Goal: Obtain resource: Download file/media

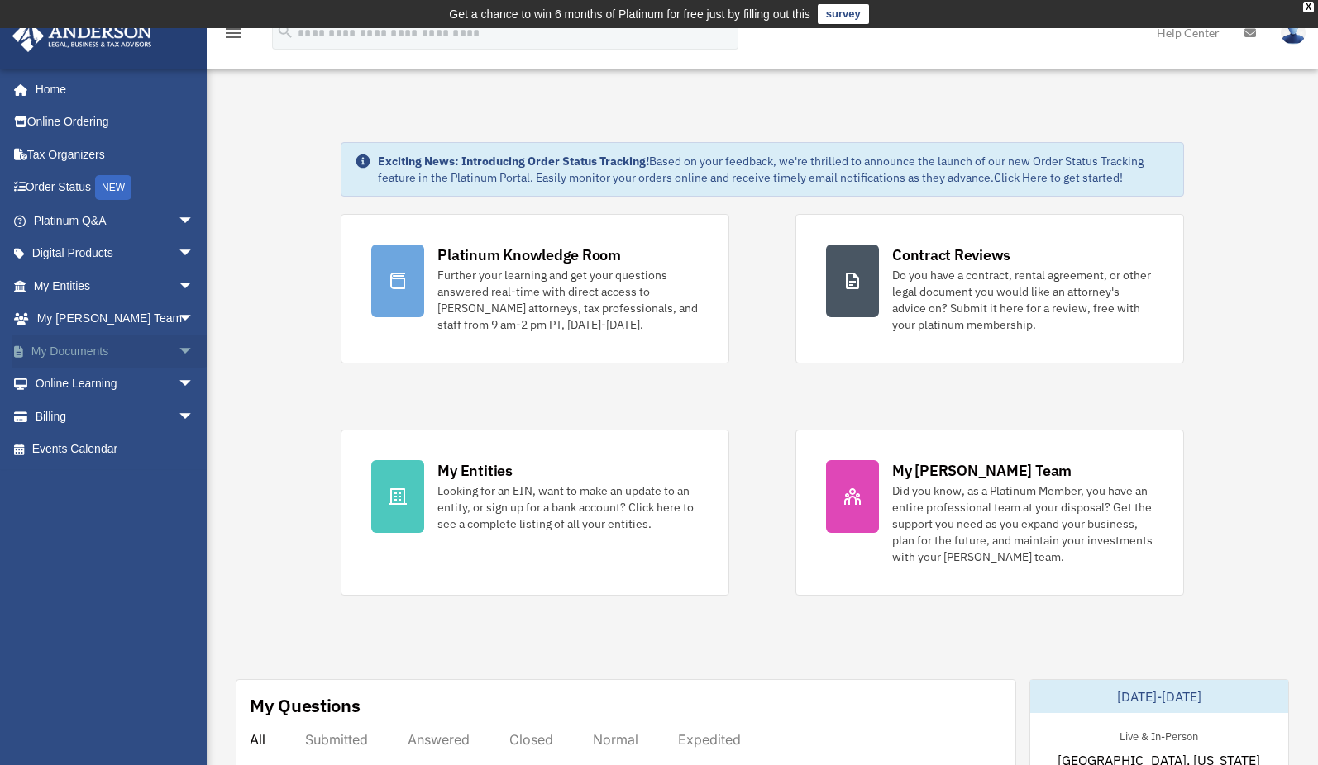
click at [84, 341] on link "My Documents arrow_drop_down" at bounding box center [115, 351] width 207 height 33
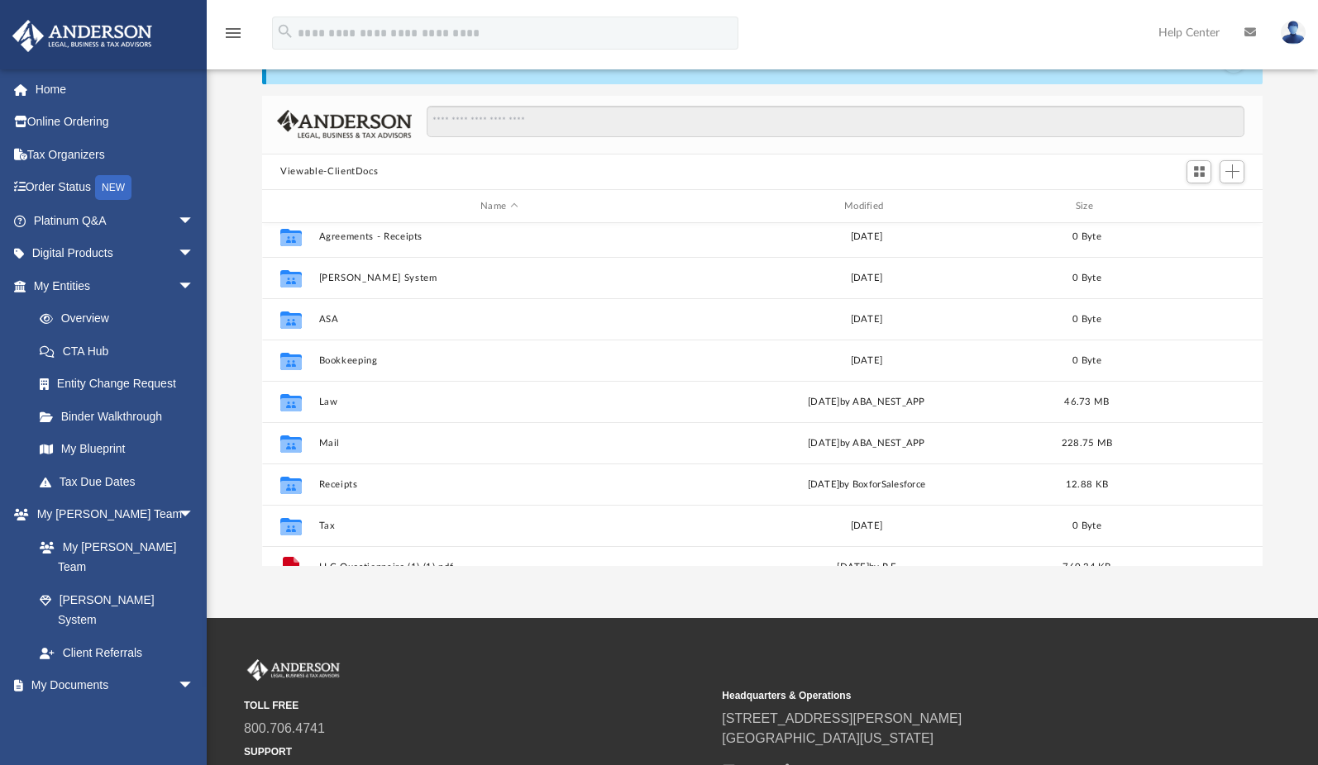
scroll to position [4, 0]
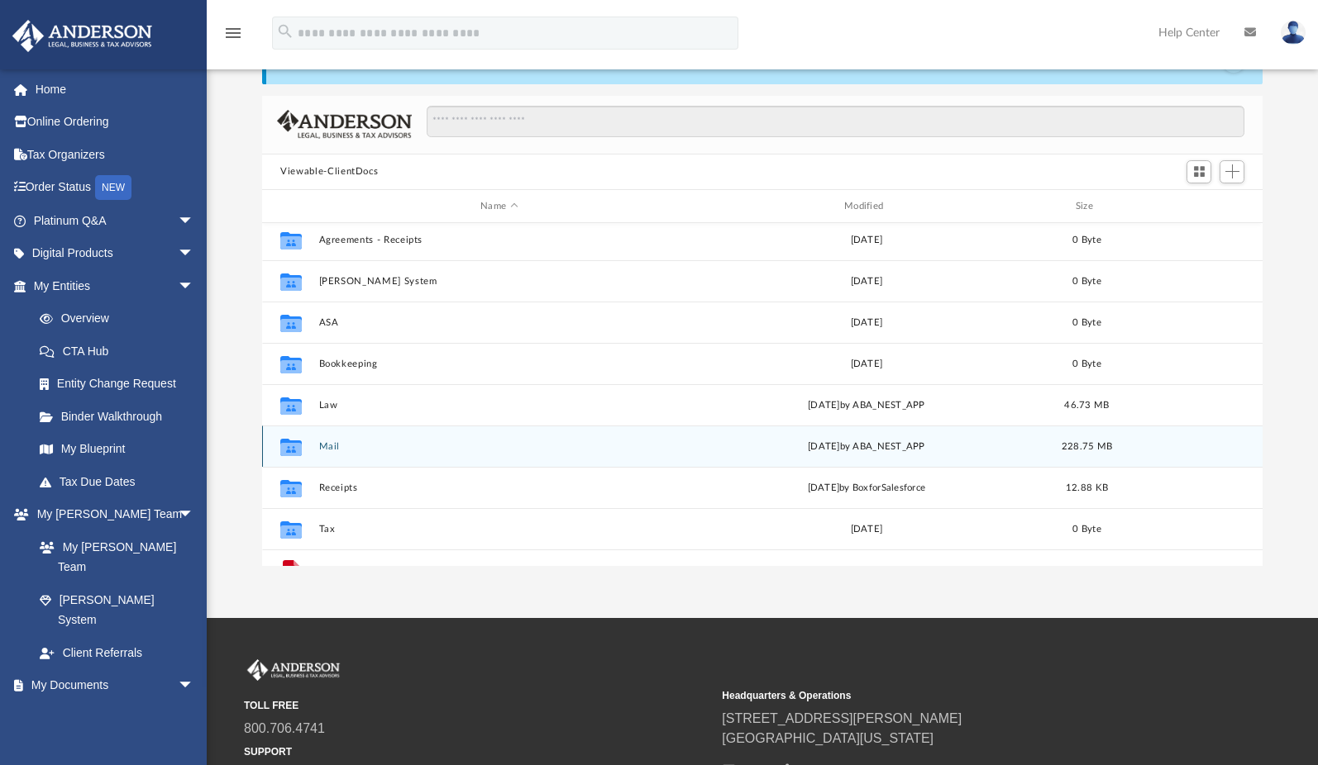
click at [334, 444] on button "Mail" at bounding box center [499, 446] width 360 height 11
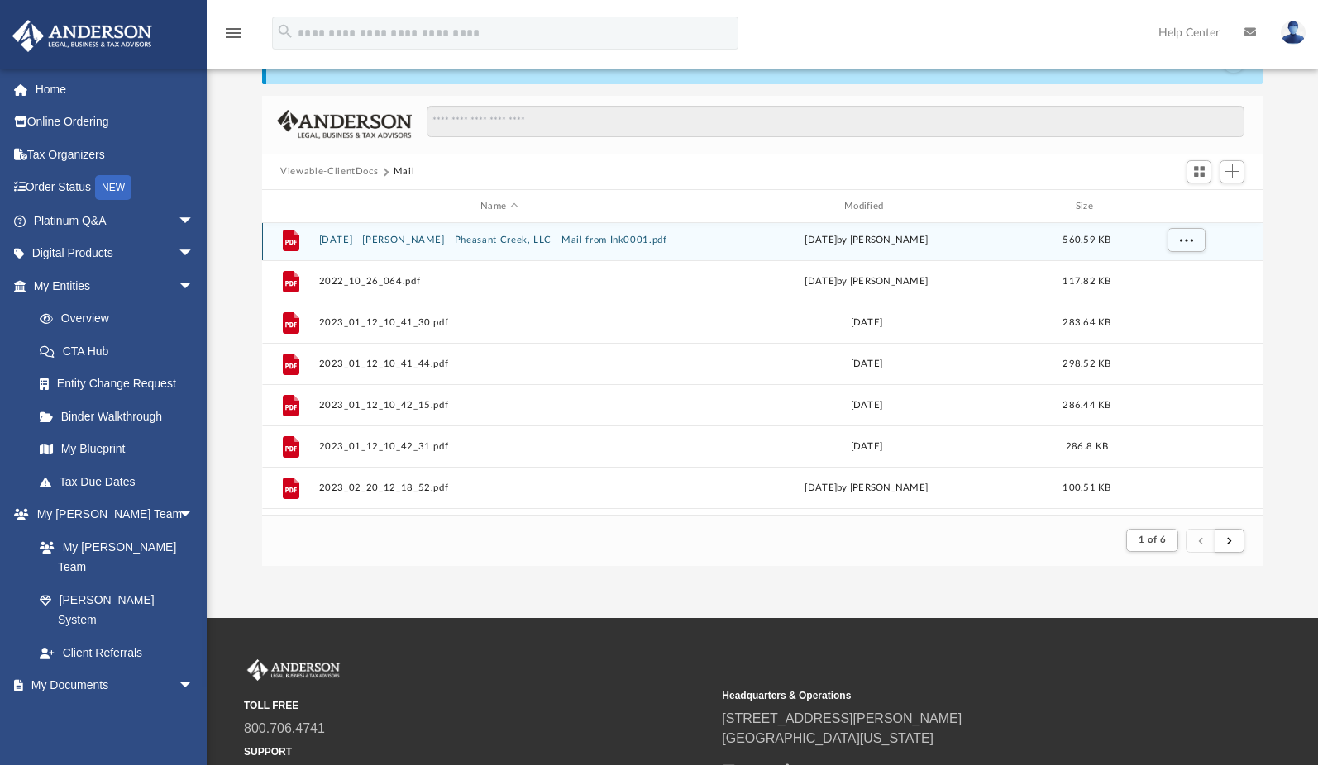
scroll to position [0, 0]
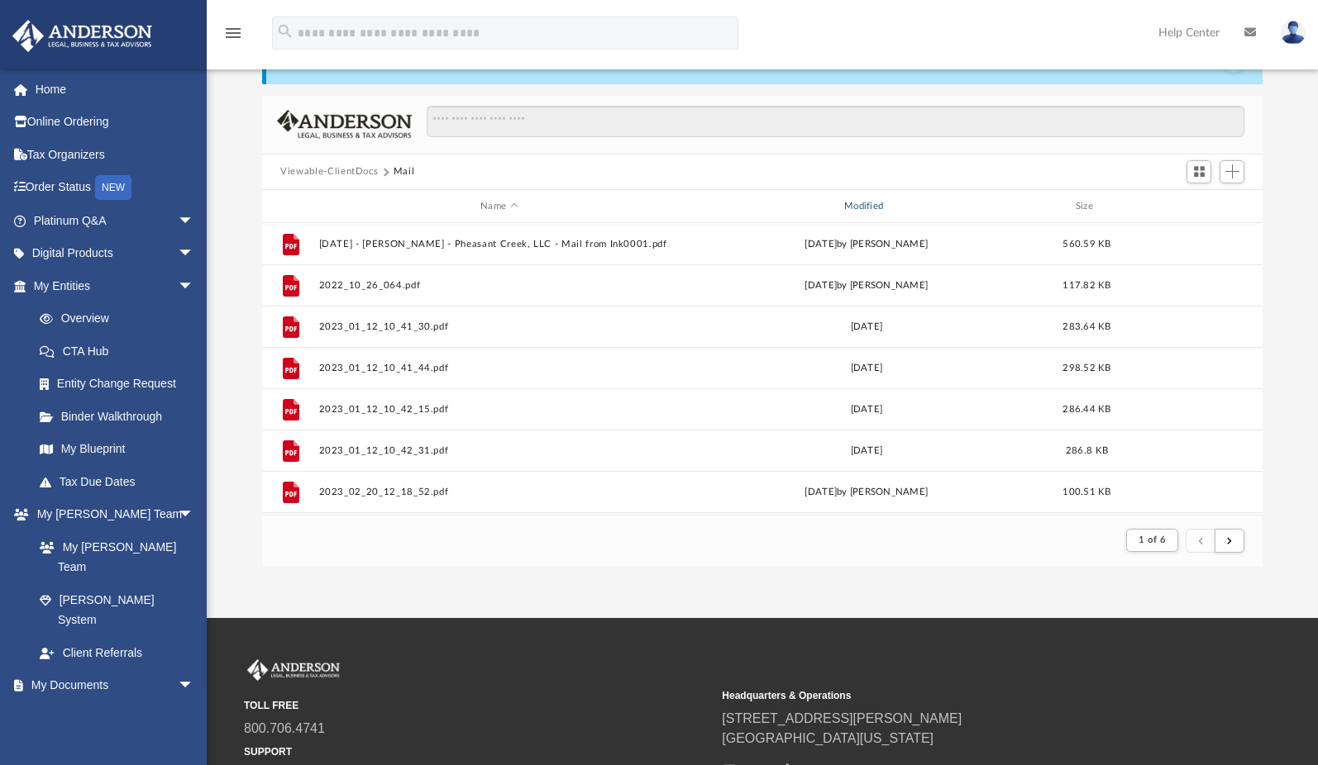
click at [866, 212] on div "Modified" at bounding box center [866, 206] width 360 height 15
click at [876, 210] on div "Modified" at bounding box center [866, 206] width 360 height 15
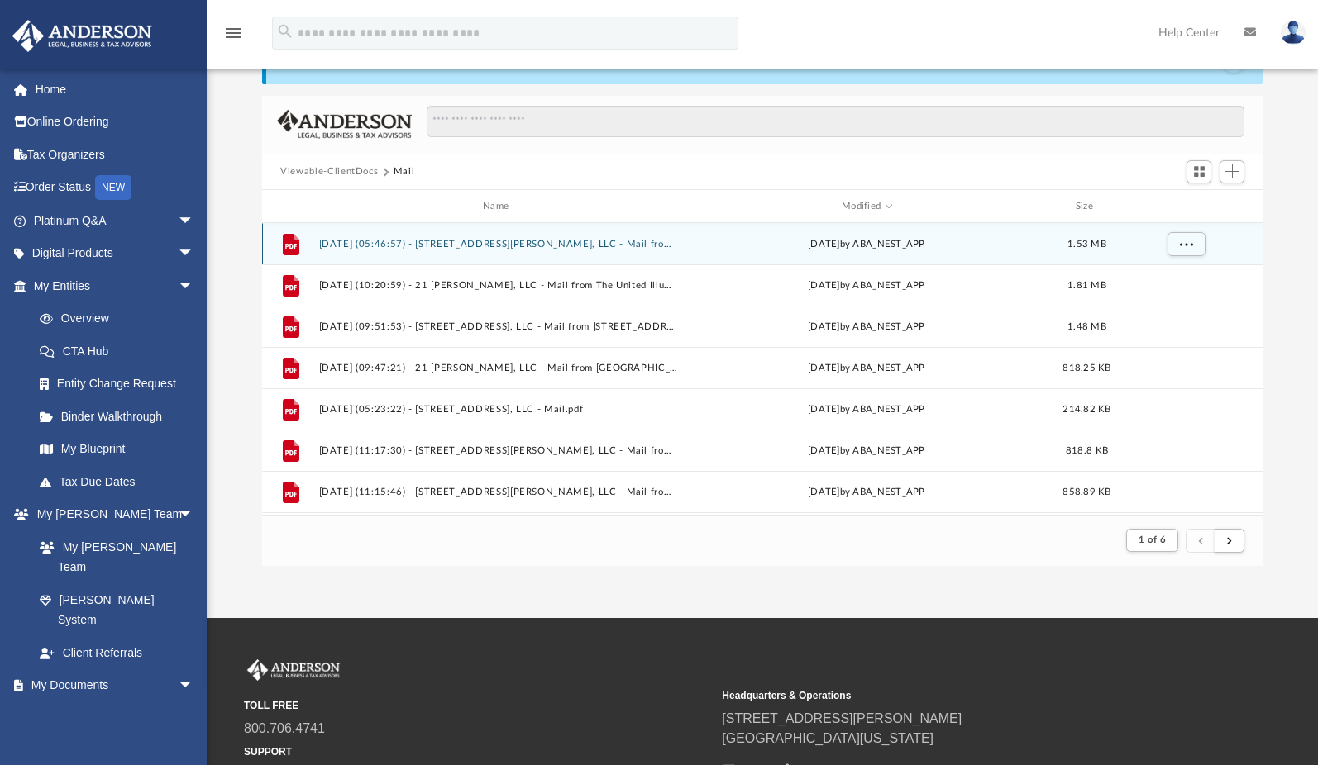
click at [650, 247] on button "[DATE] (05:46:57) - [STREET_ADDRESS][PERSON_NAME], LLC - Mail from [STREET_ADDR…" at bounding box center [499, 244] width 360 height 11
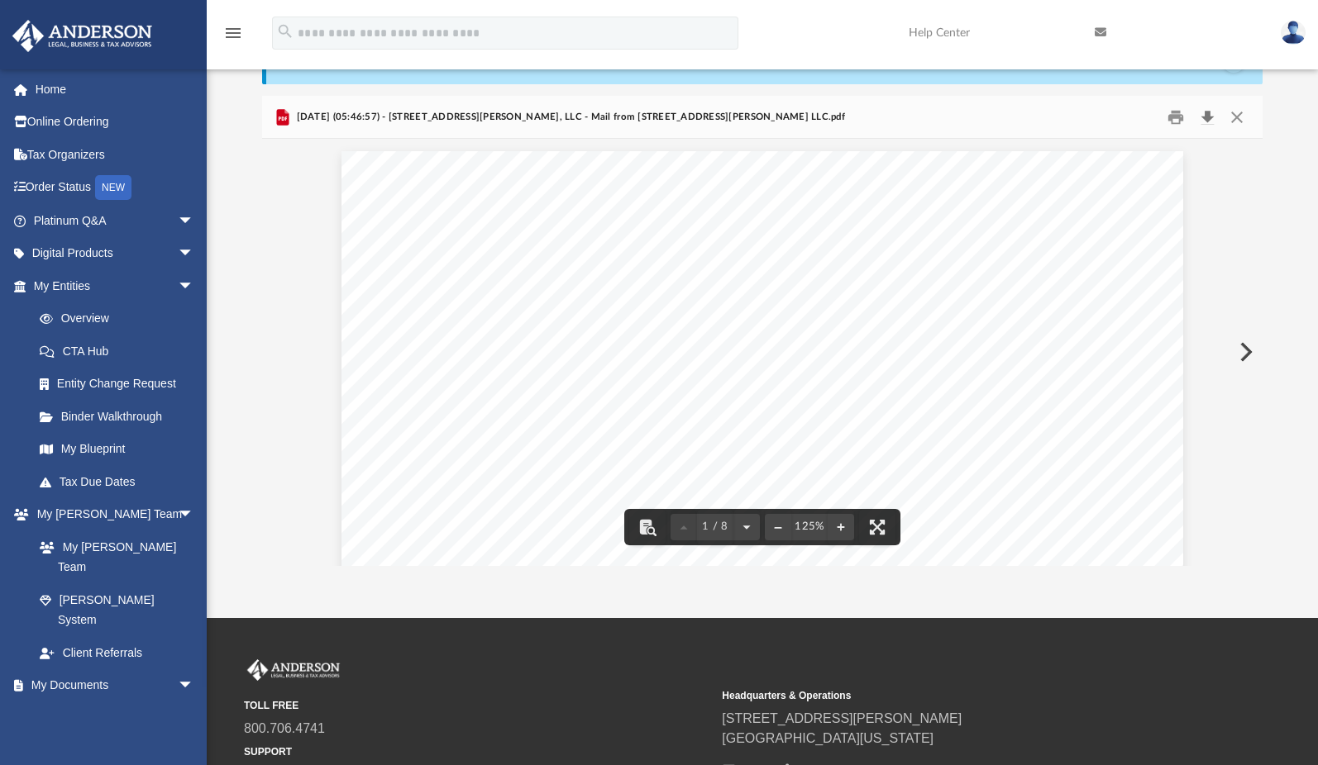
click at [1204, 111] on button "Download" at bounding box center [1207, 117] width 30 height 26
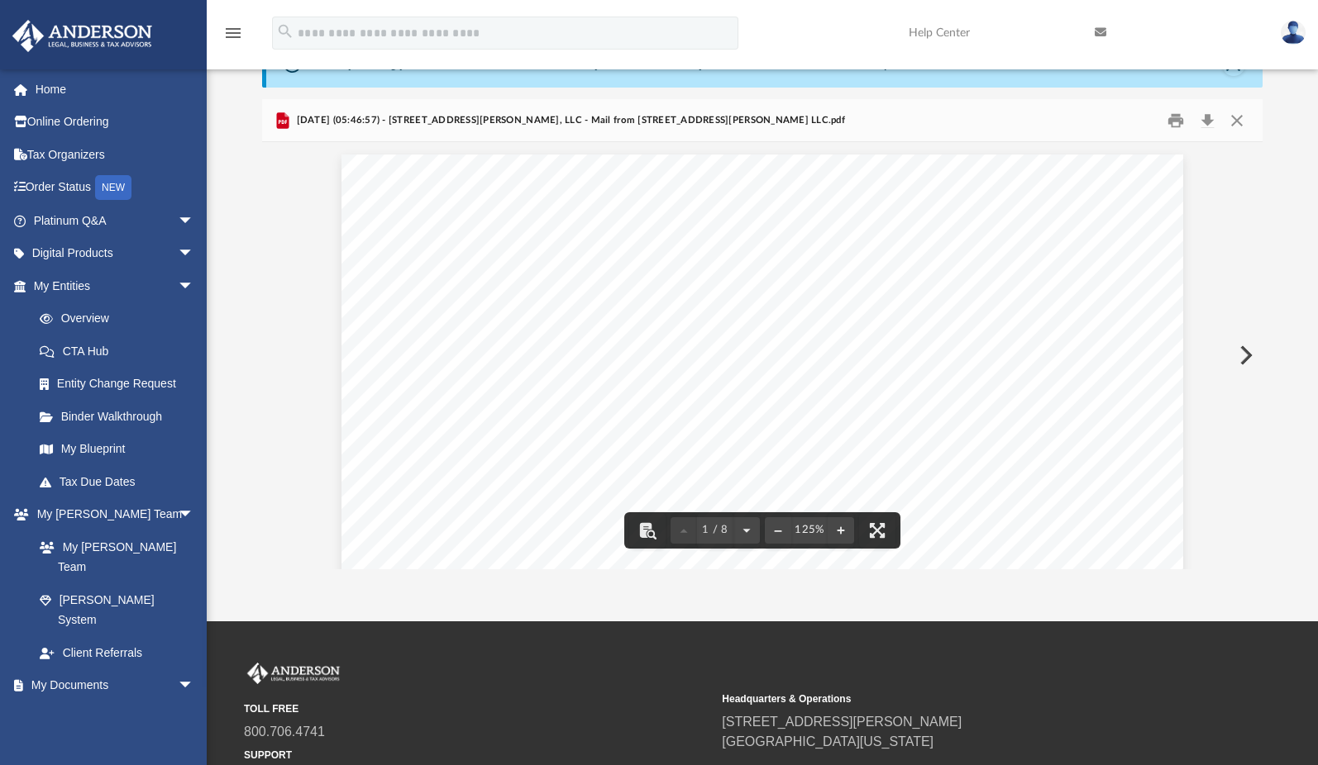
click at [1242, 355] on button "Preview" at bounding box center [1244, 355] width 36 height 46
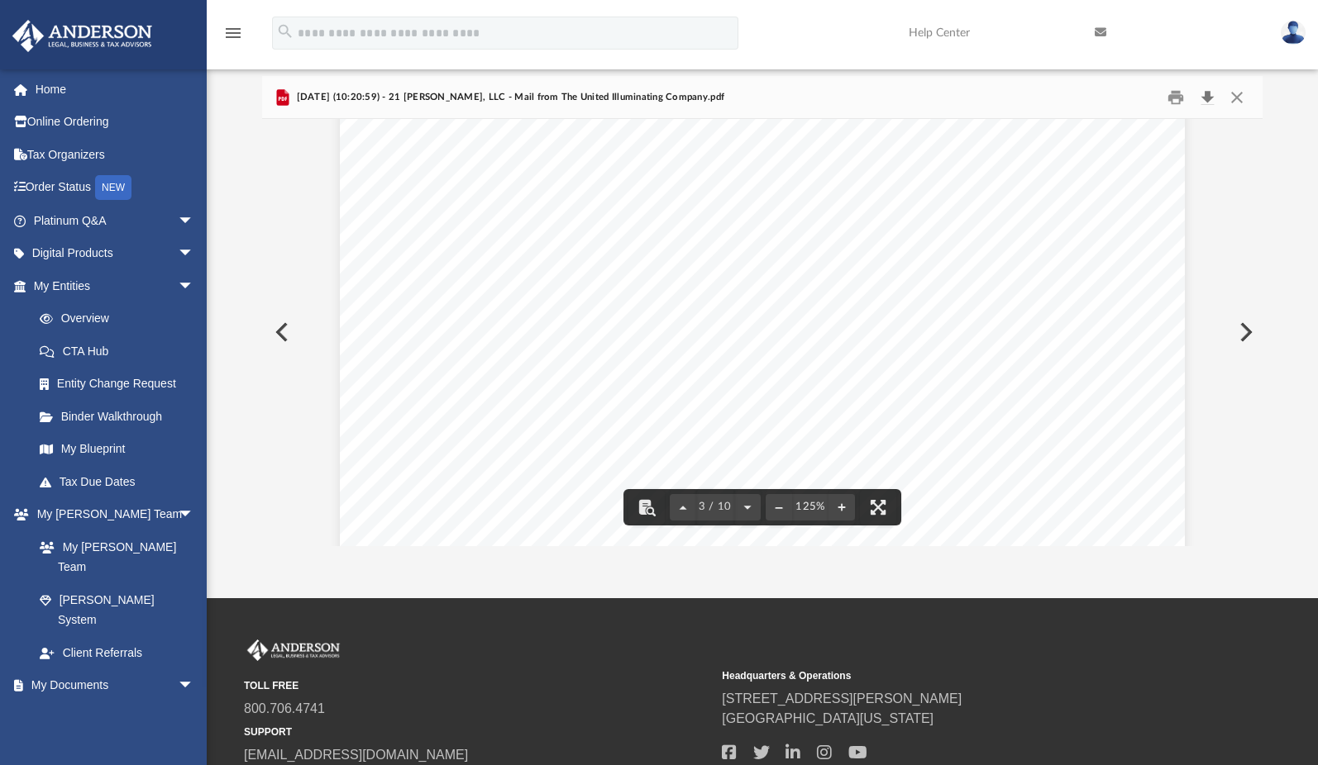
click at [1203, 96] on button "Download" at bounding box center [1207, 97] width 30 height 26
click at [1242, 331] on button "Preview" at bounding box center [1244, 332] width 36 height 46
click at [1203, 89] on button "Download" at bounding box center [1207, 97] width 30 height 26
click at [1241, 327] on button "Preview" at bounding box center [1244, 332] width 36 height 46
click at [1207, 96] on button "Download" at bounding box center [1207, 97] width 30 height 26
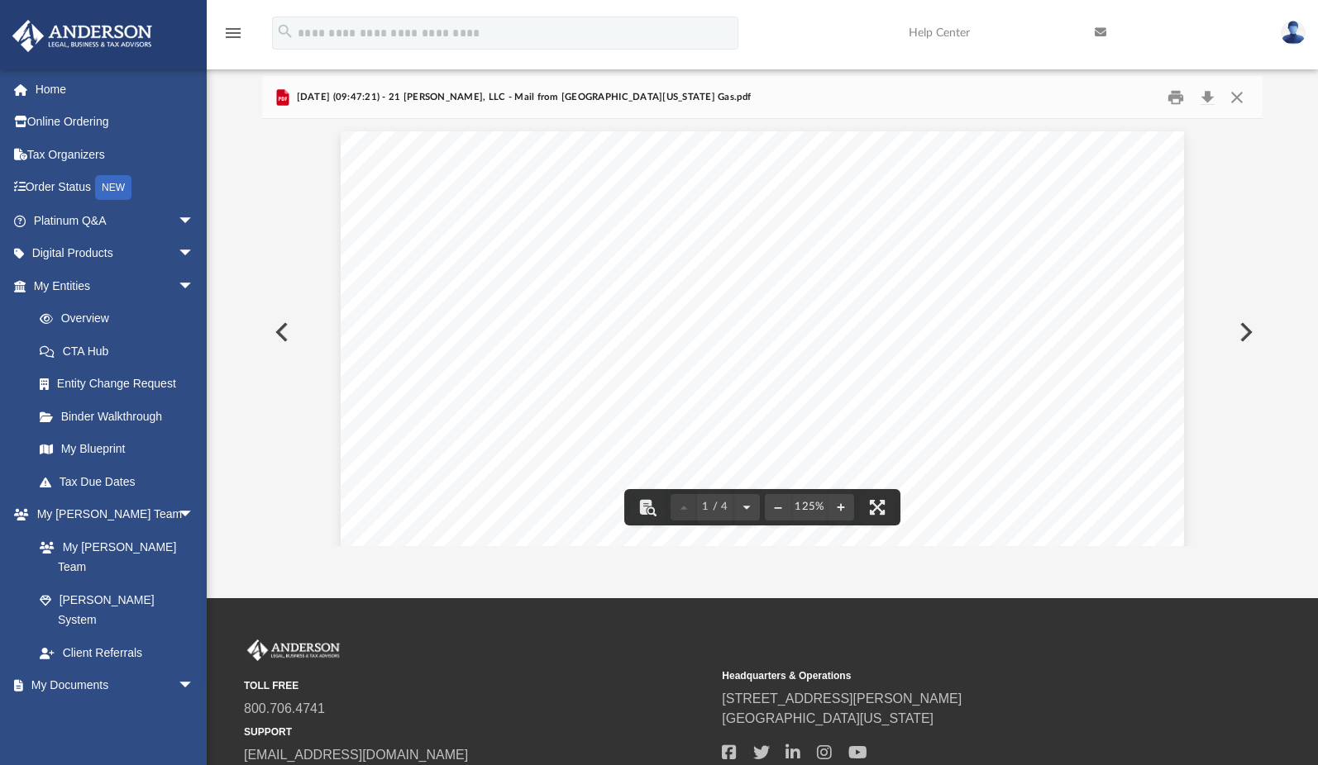
click at [1242, 329] on button "Preview" at bounding box center [1244, 332] width 36 height 46
click at [1207, 96] on button "Download" at bounding box center [1207, 97] width 30 height 26
click at [1241, 328] on button "Preview" at bounding box center [1244, 332] width 36 height 46
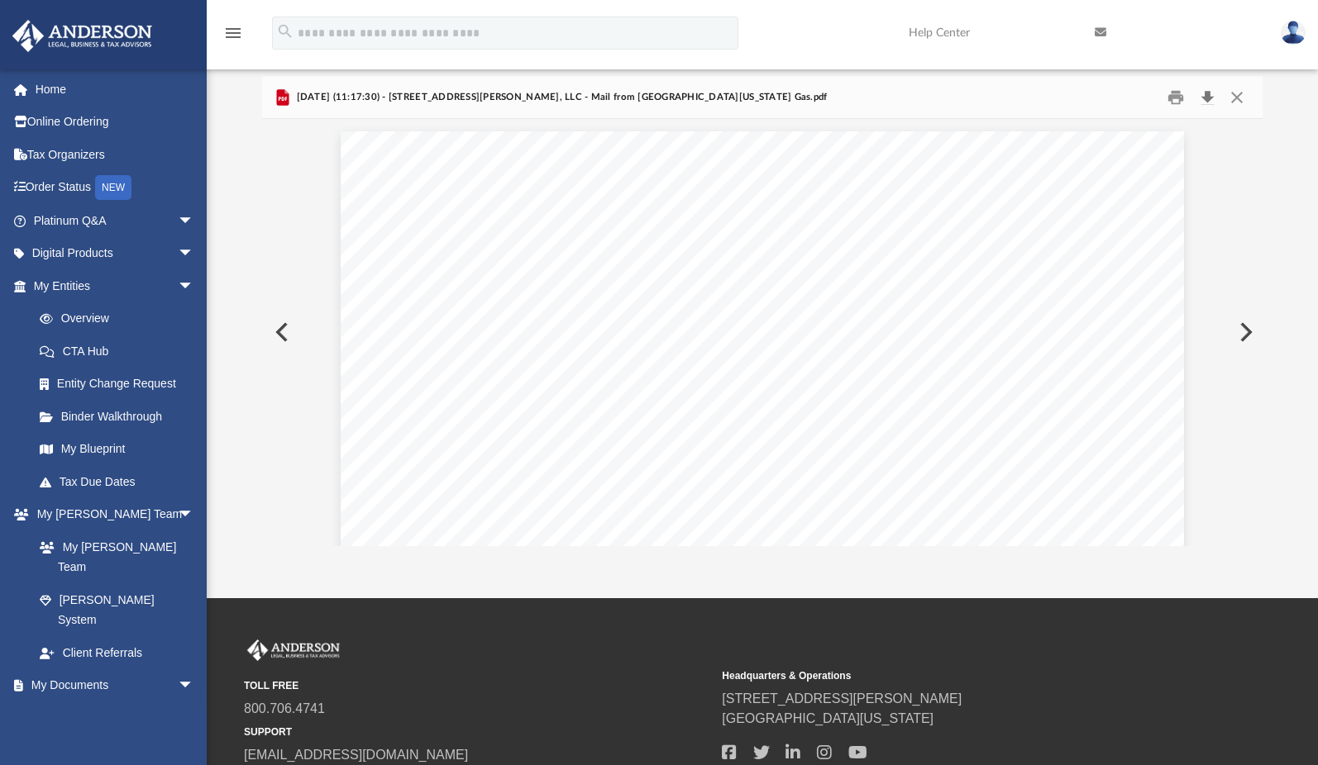
click at [1209, 95] on button "Download" at bounding box center [1207, 97] width 30 height 26
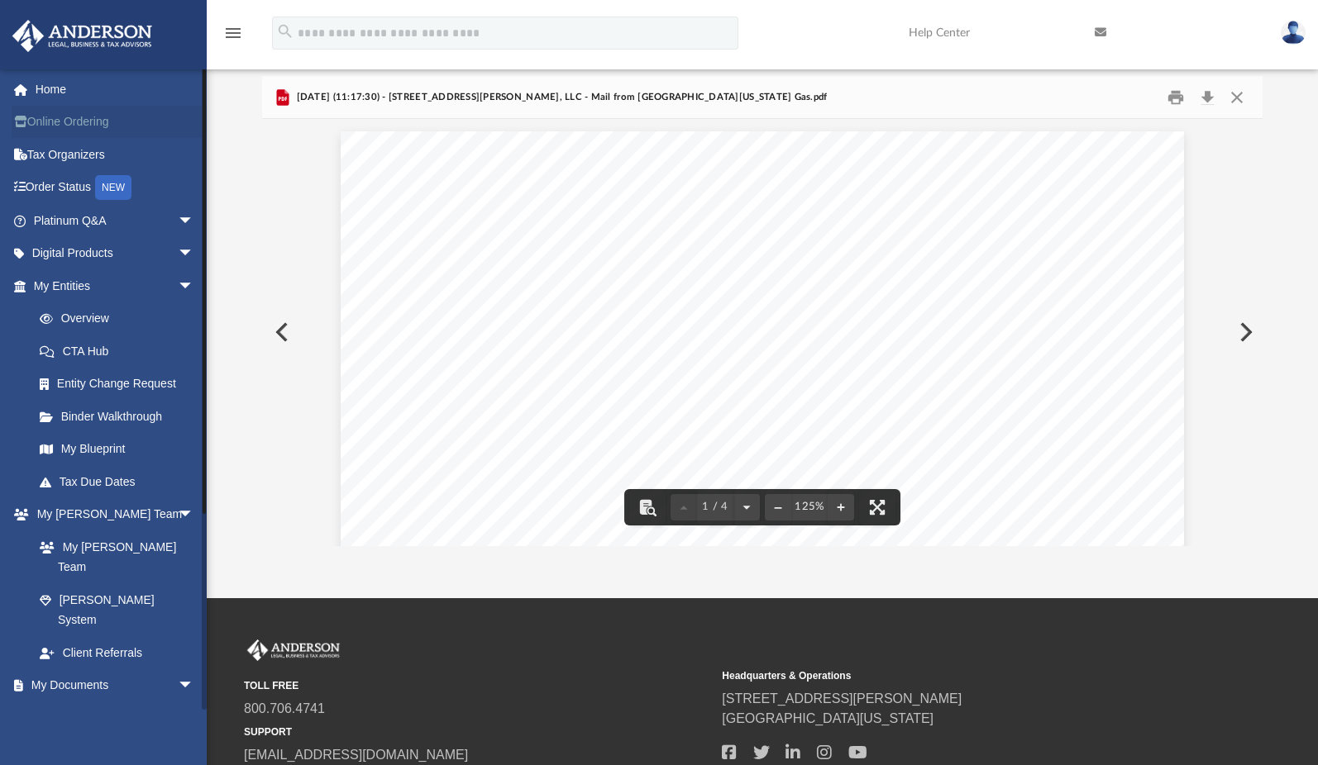
click at [111, 116] on link "Online Ordering" at bounding box center [115, 122] width 207 height 33
